Goal: Information Seeking & Learning: Learn about a topic

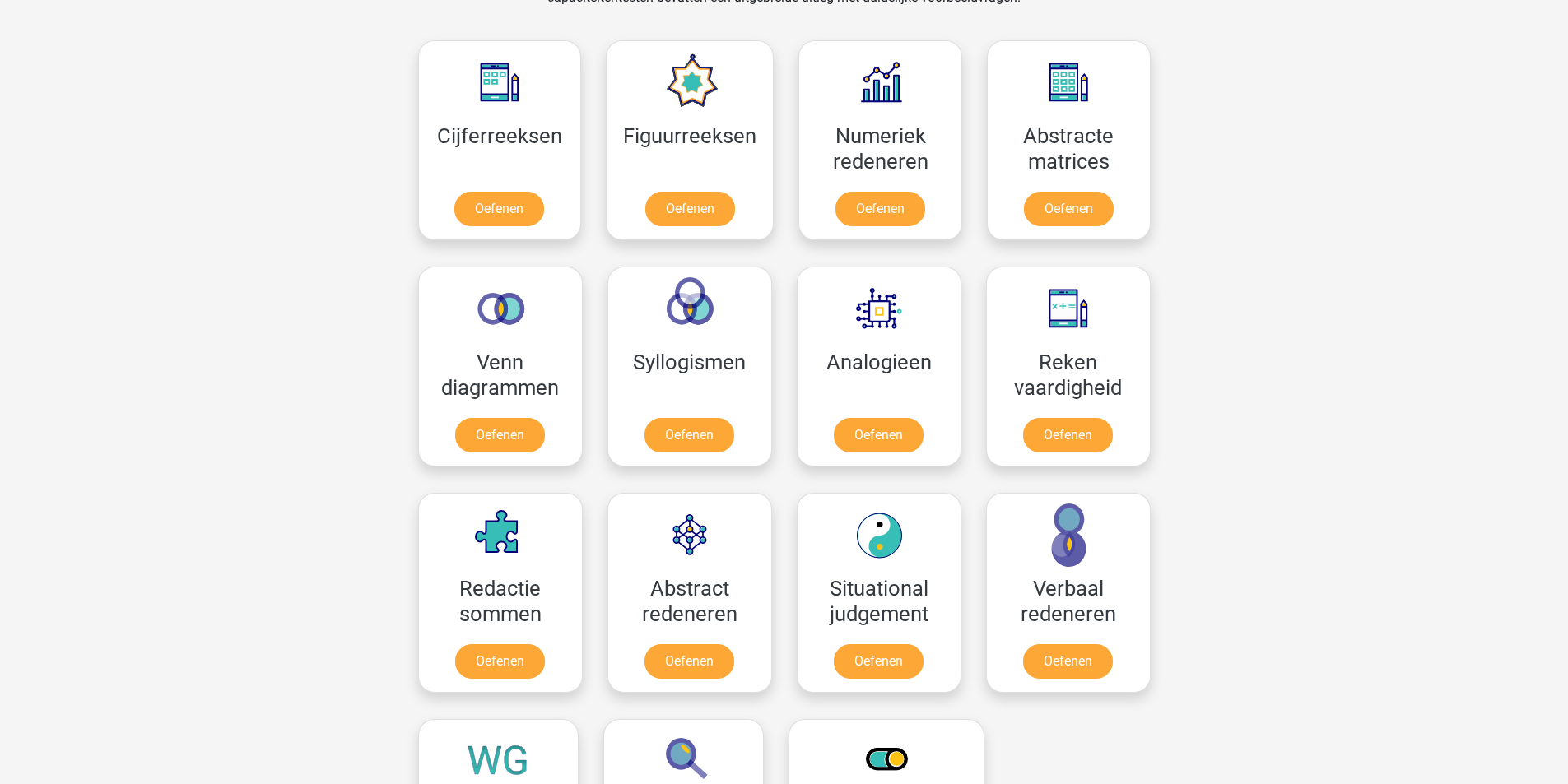
scroll to position [741, 0]
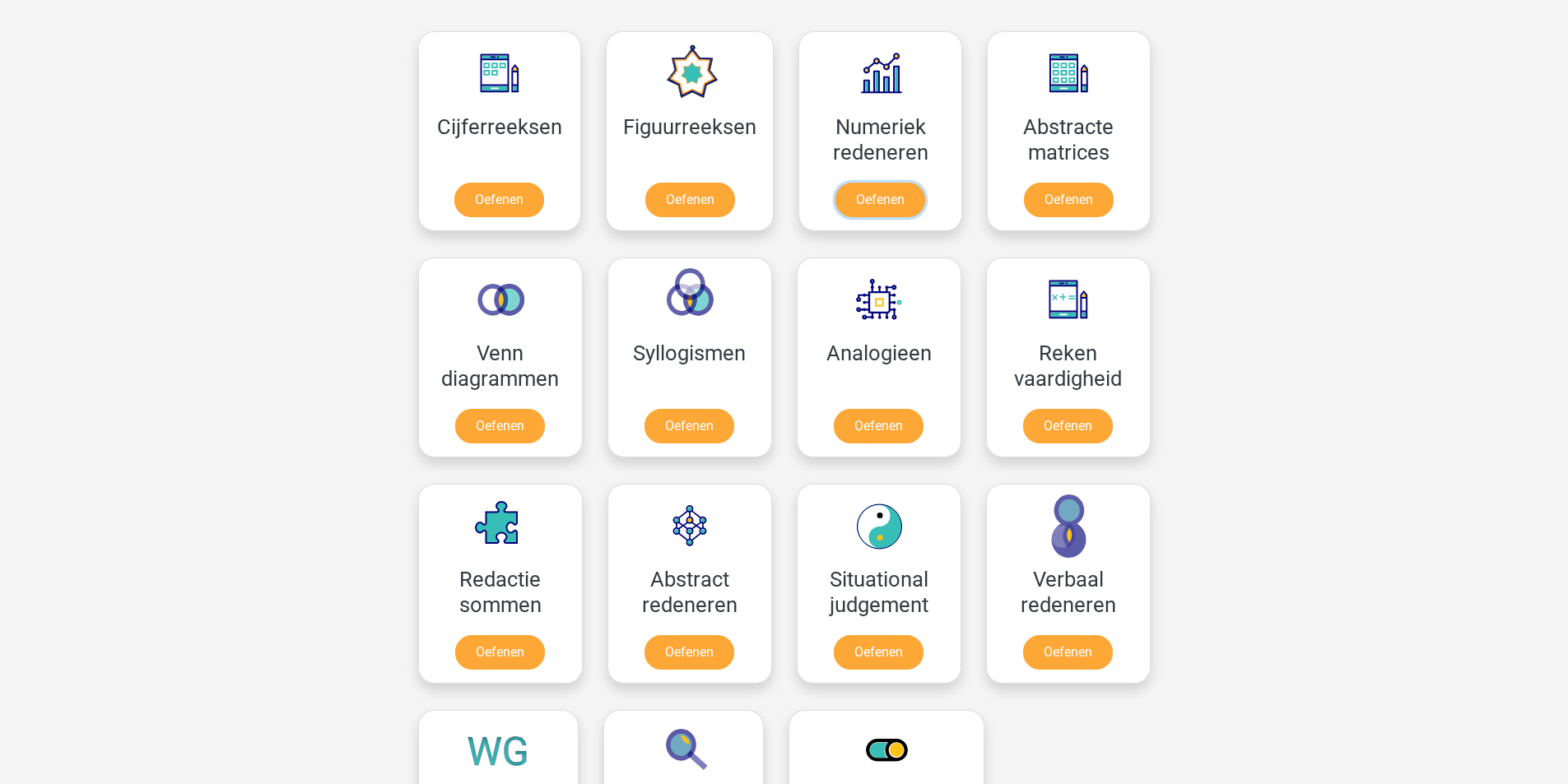
click at [865, 210] on link "Oefenen" at bounding box center [880, 199] width 89 height 35
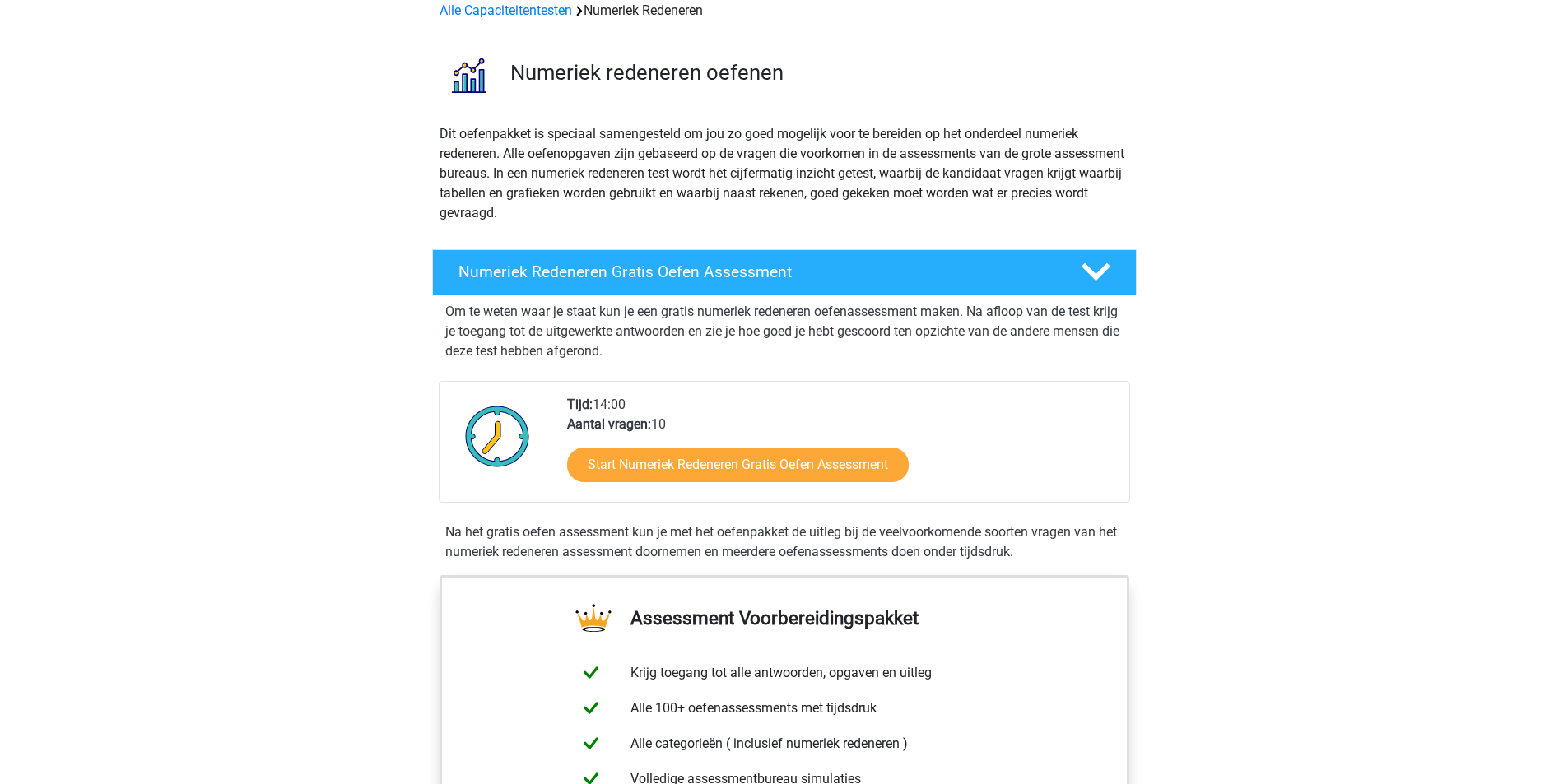
scroll to position [82, 0]
click at [651, 462] on link "Start Numeriek Redeneren Gratis Oefen Assessment" at bounding box center [738, 464] width 341 height 35
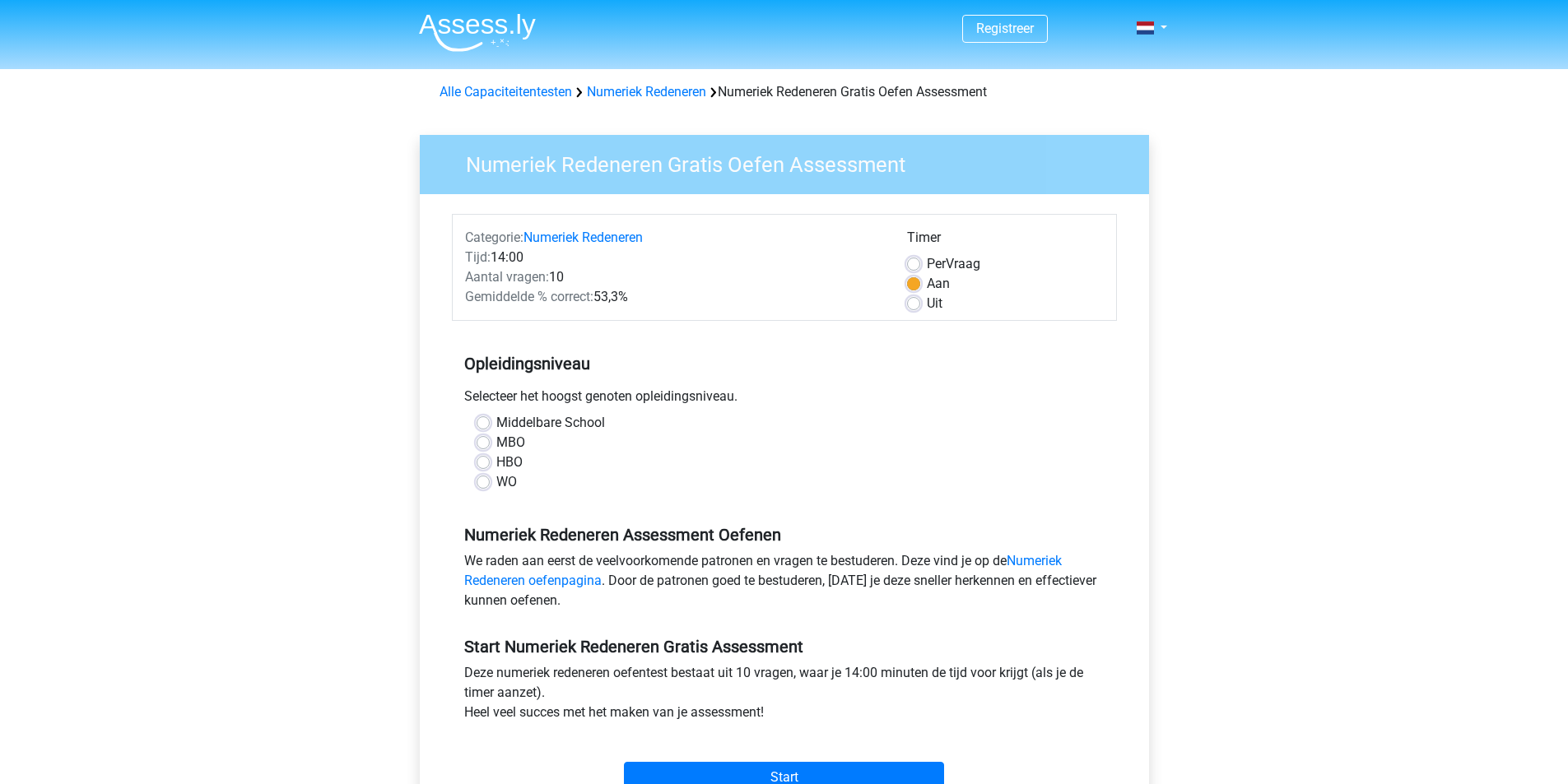
click at [503, 421] on label "Middelbare School" at bounding box center [551, 423] width 109 height 20
click at [490, 421] on input "Middelbare School" at bounding box center [483, 421] width 13 height 16
radio input "true"
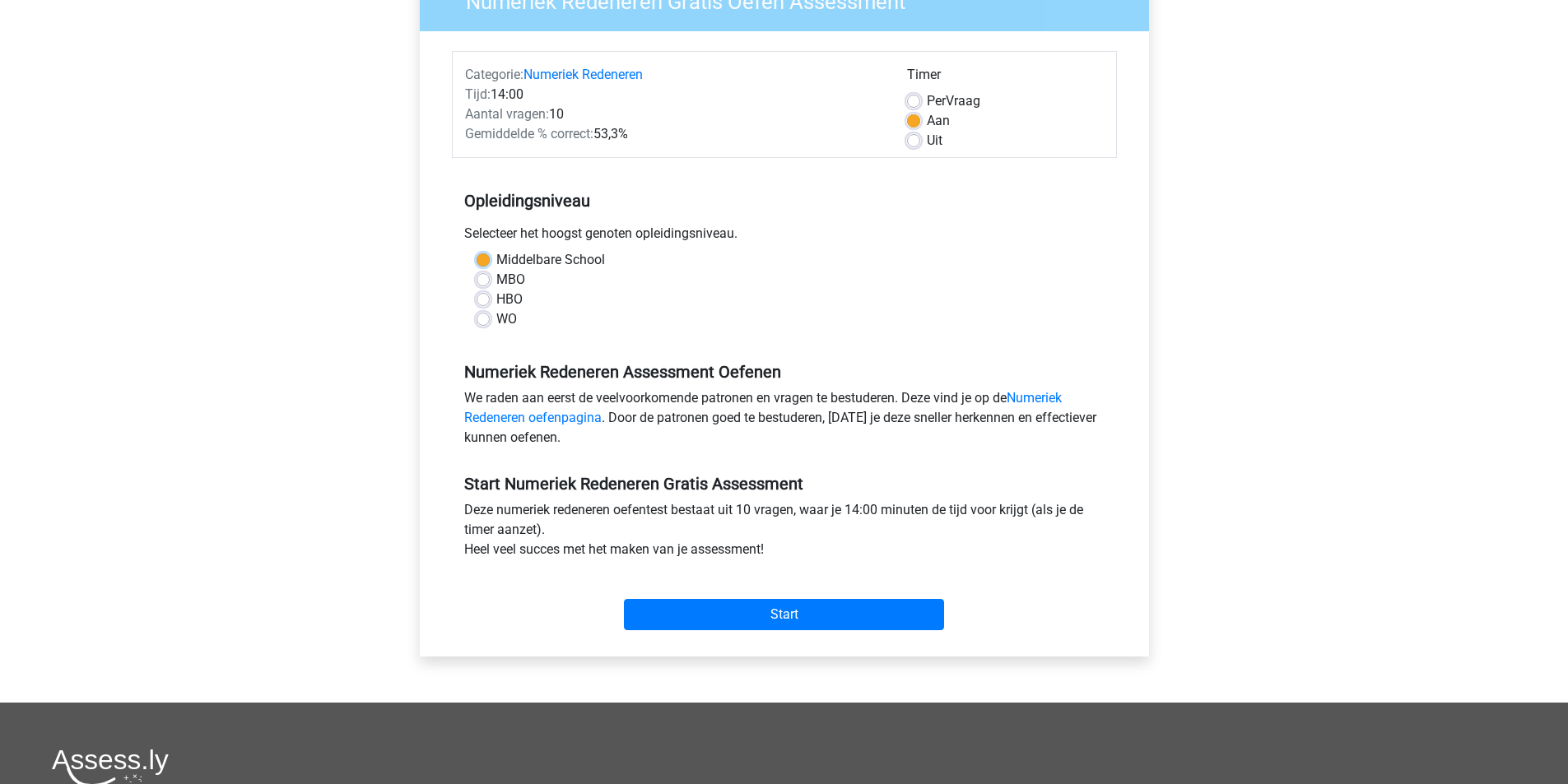
scroll to position [164, 0]
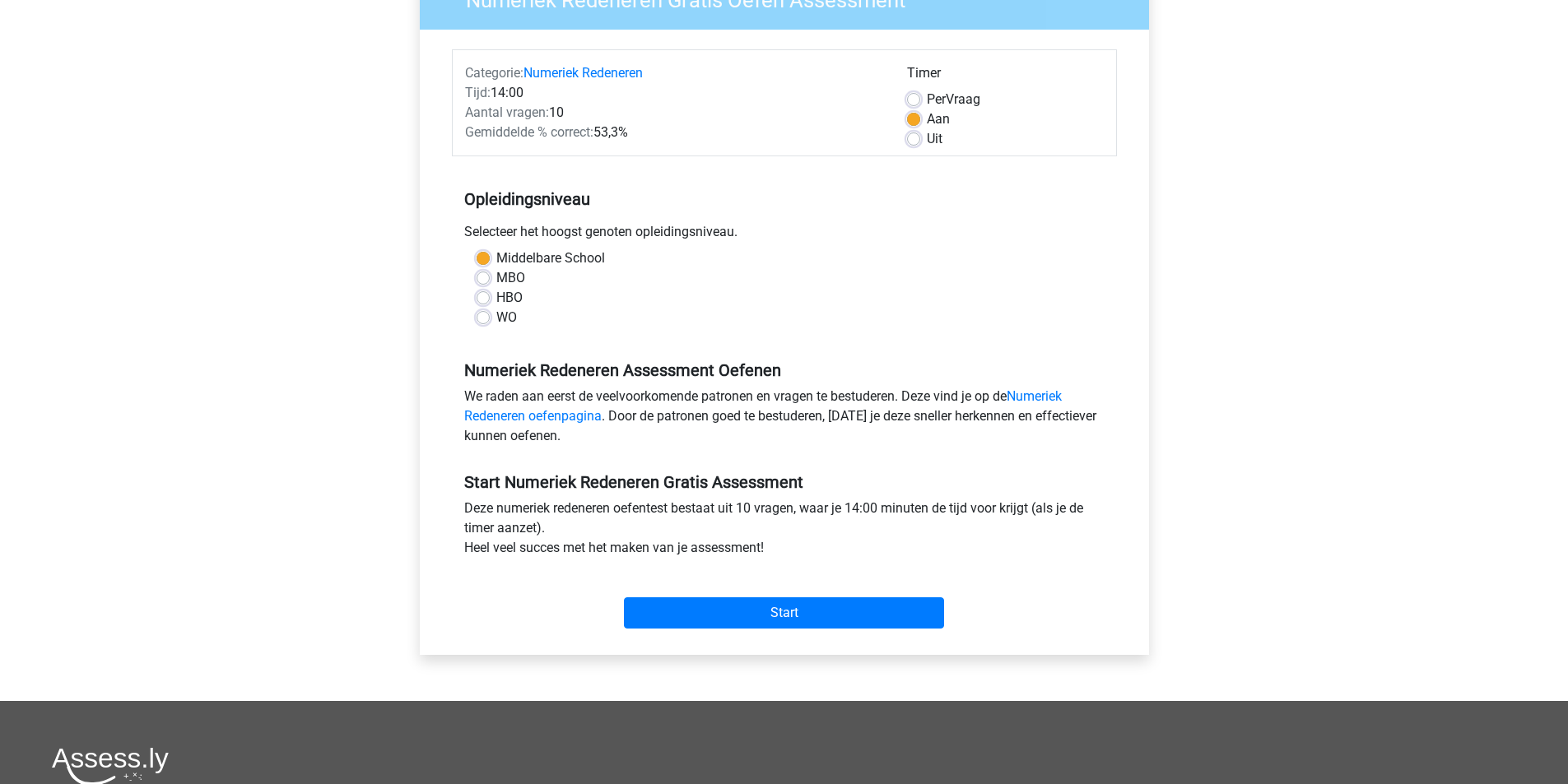
click at [821, 630] on div "Start" at bounding box center [784, 600] width 665 height 71
click at [813, 622] on input "Start" at bounding box center [784, 612] width 320 height 31
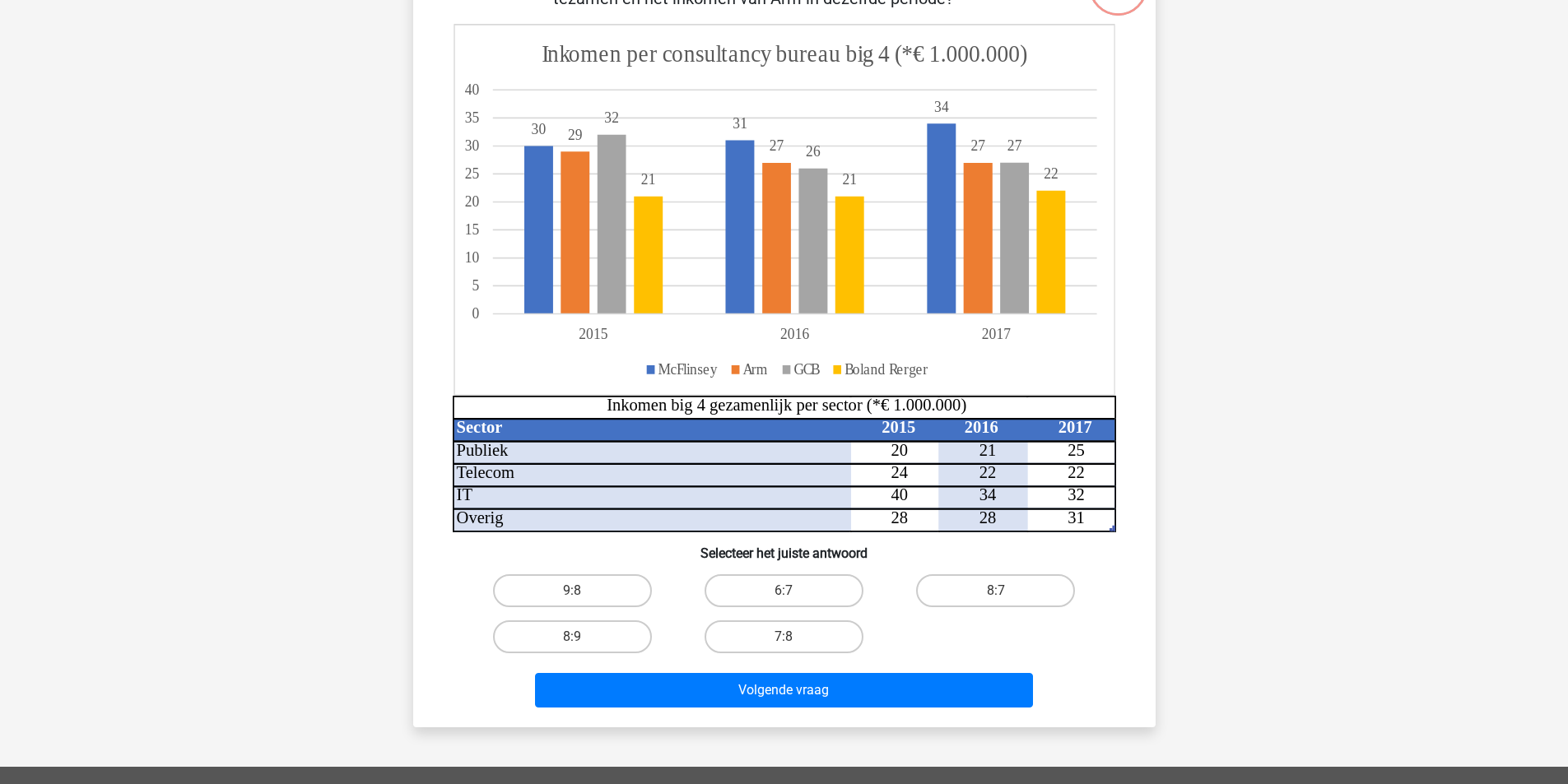
scroll to position [164, 0]
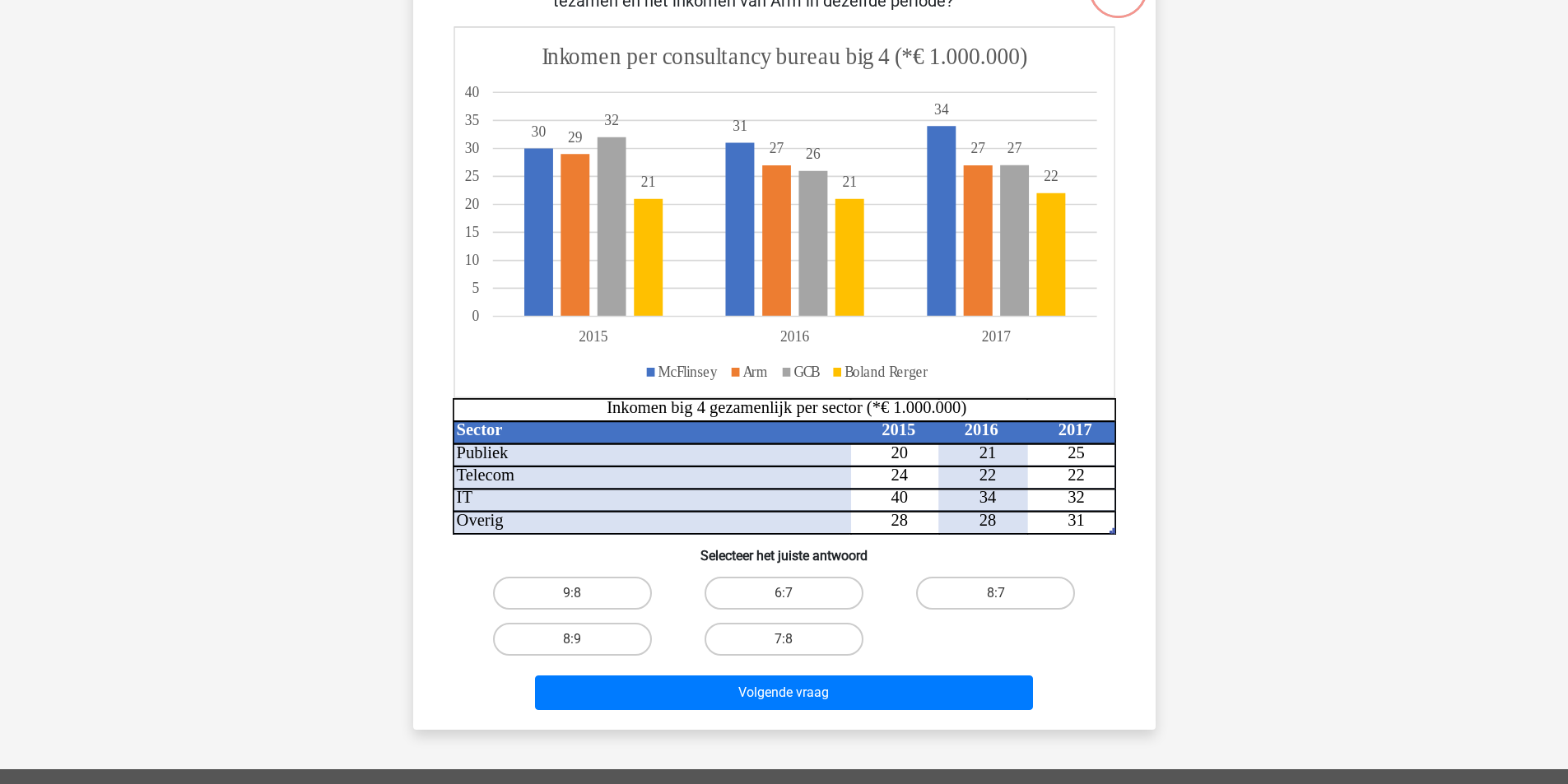
drag, startPoint x: 426, startPoint y: 570, endPoint x: 385, endPoint y: 569, distance: 41.0
click at [385, 569] on div "Registreer Nederlands English" at bounding box center [784, 519] width 1568 height 1369
click at [765, 631] on label "7:8" at bounding box center [784, 639] width 159 height 33
click at [783, 639] on input "7:8" at bounding box center [788, 645] width 11 height 11
radio input "true"
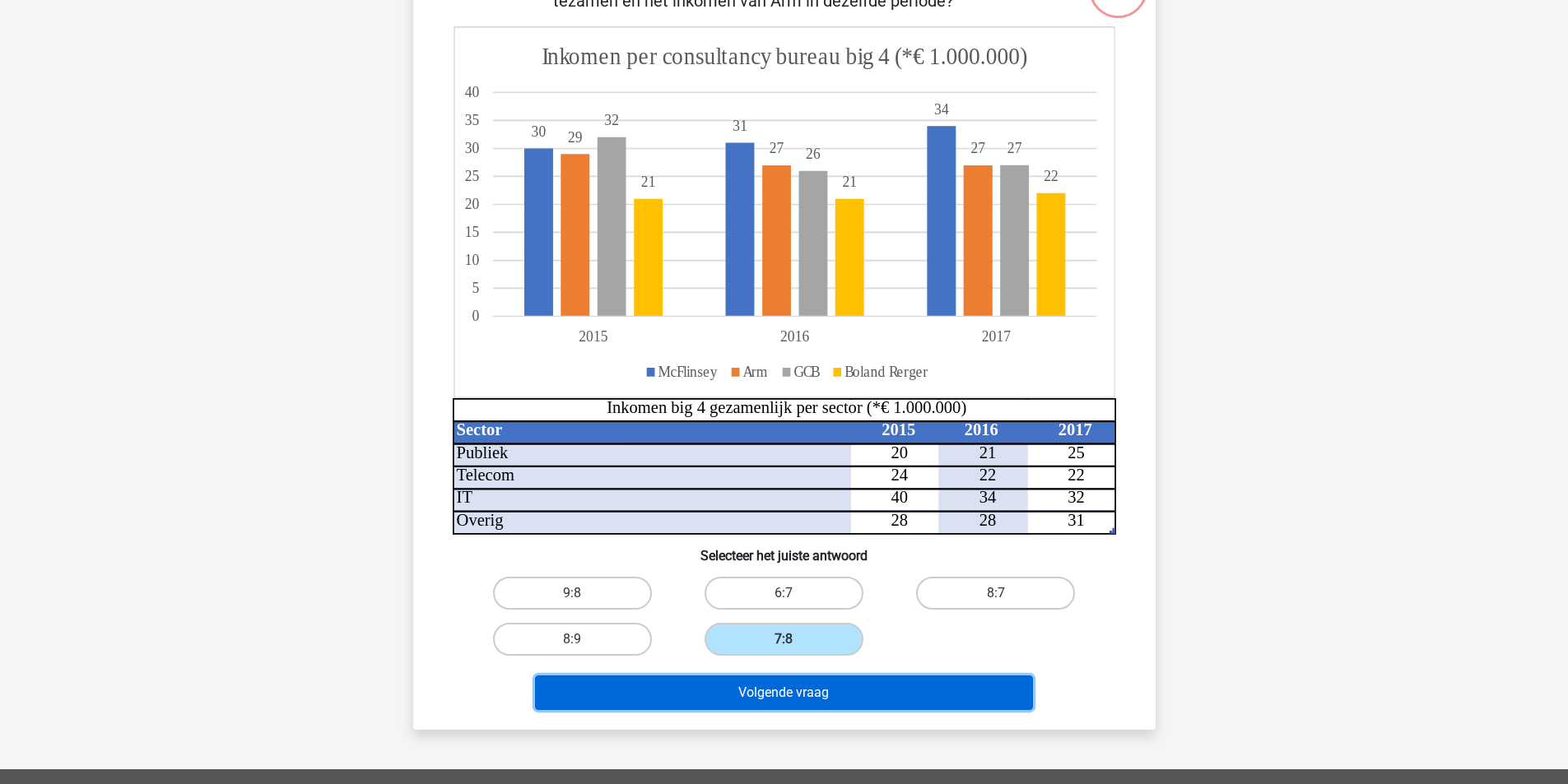
click at [771, 686] on button "Volgende vraag" at bounding box center [783, 693] width 498 height 35
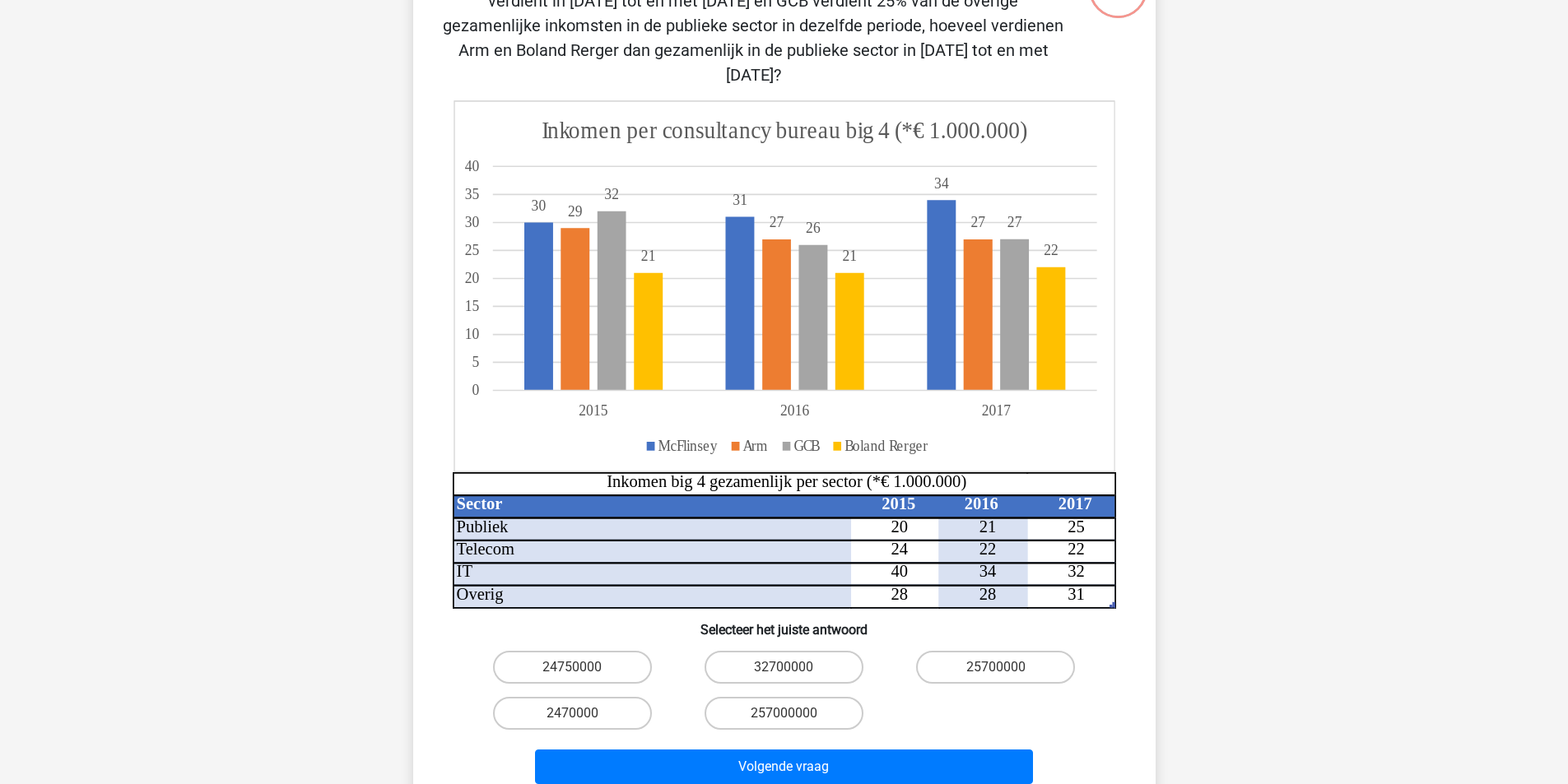
scroll to position [82, 0]
